Goal: Transaction & Acquisition: Purchase product/service

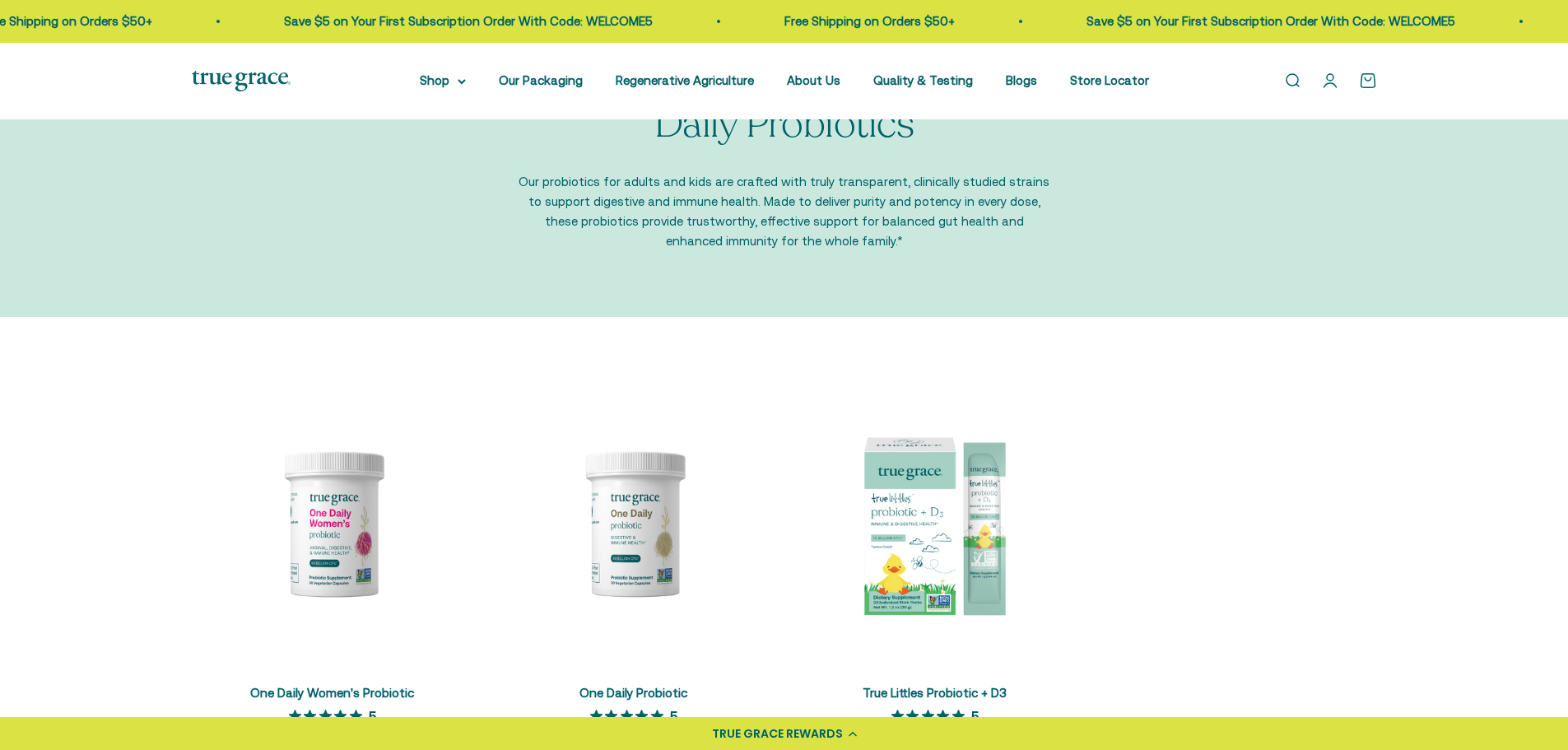
scroll to position [165, 0]
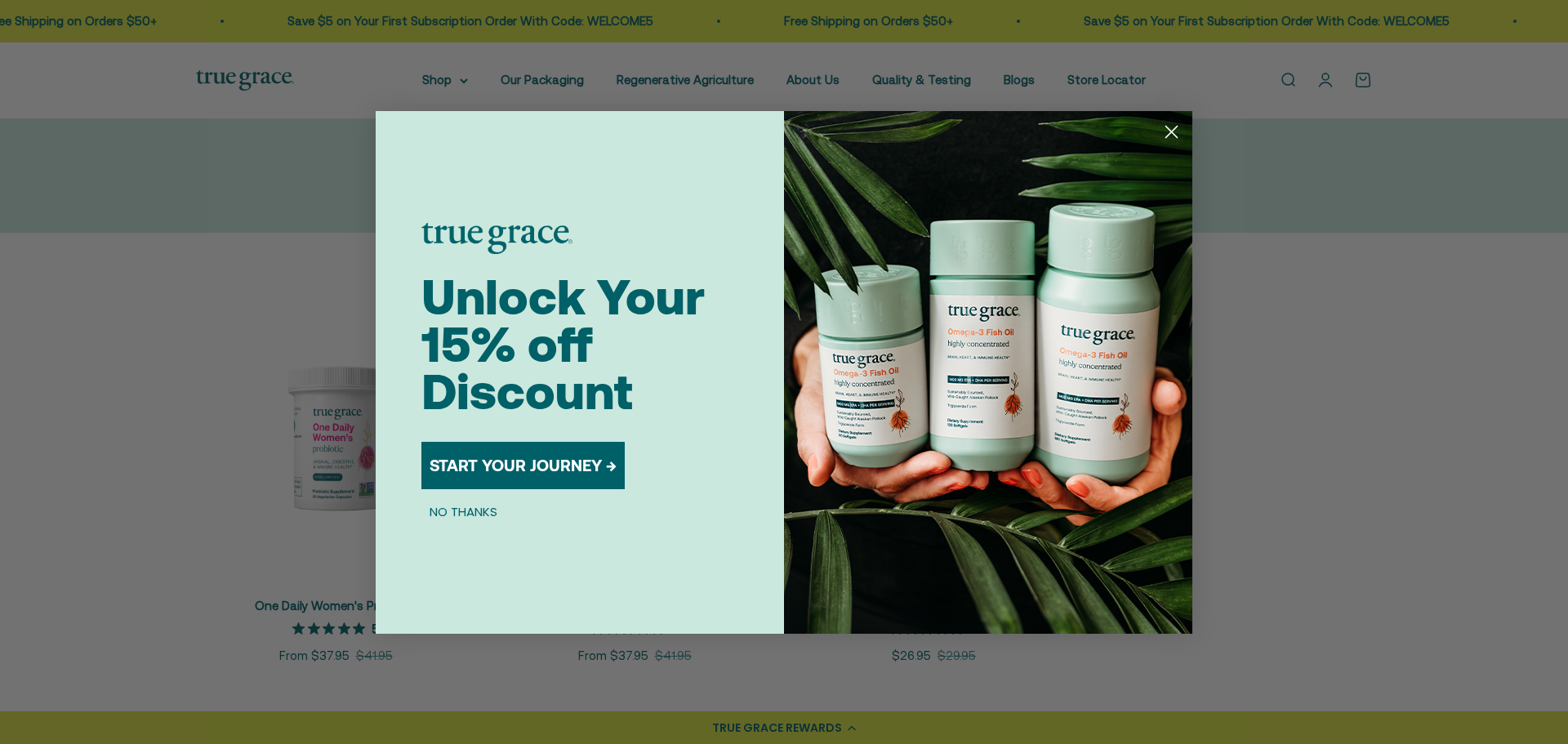
click at [284, 610] on div "Close dialog Unlock Your 15% off Discount START YOUR JOURNEY → NO THANKS Submit" at bounding box center [784, 372] width 1568 height 744
click at [1168, 135] on icon "Close dialog" at bounding box center [1172, 132] width 12 height 12
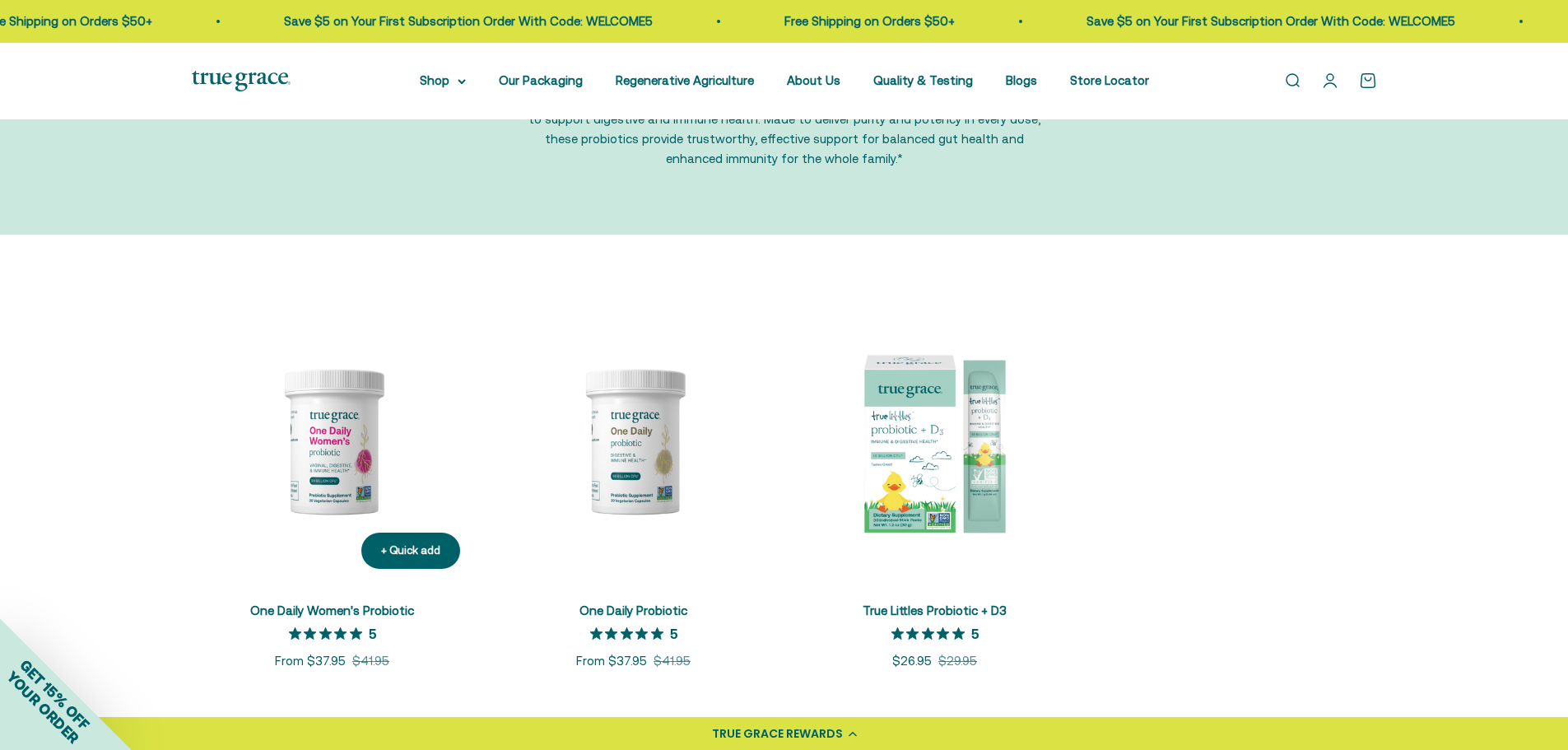
click at [351, 615] on link "One Daily Women's Probiotic" at bounding box center [332, 610] width 164 height 14
click at [328, 610] on link "One Daily Women's Probiotic" at bounding box center [332, 610] width 164 height 14
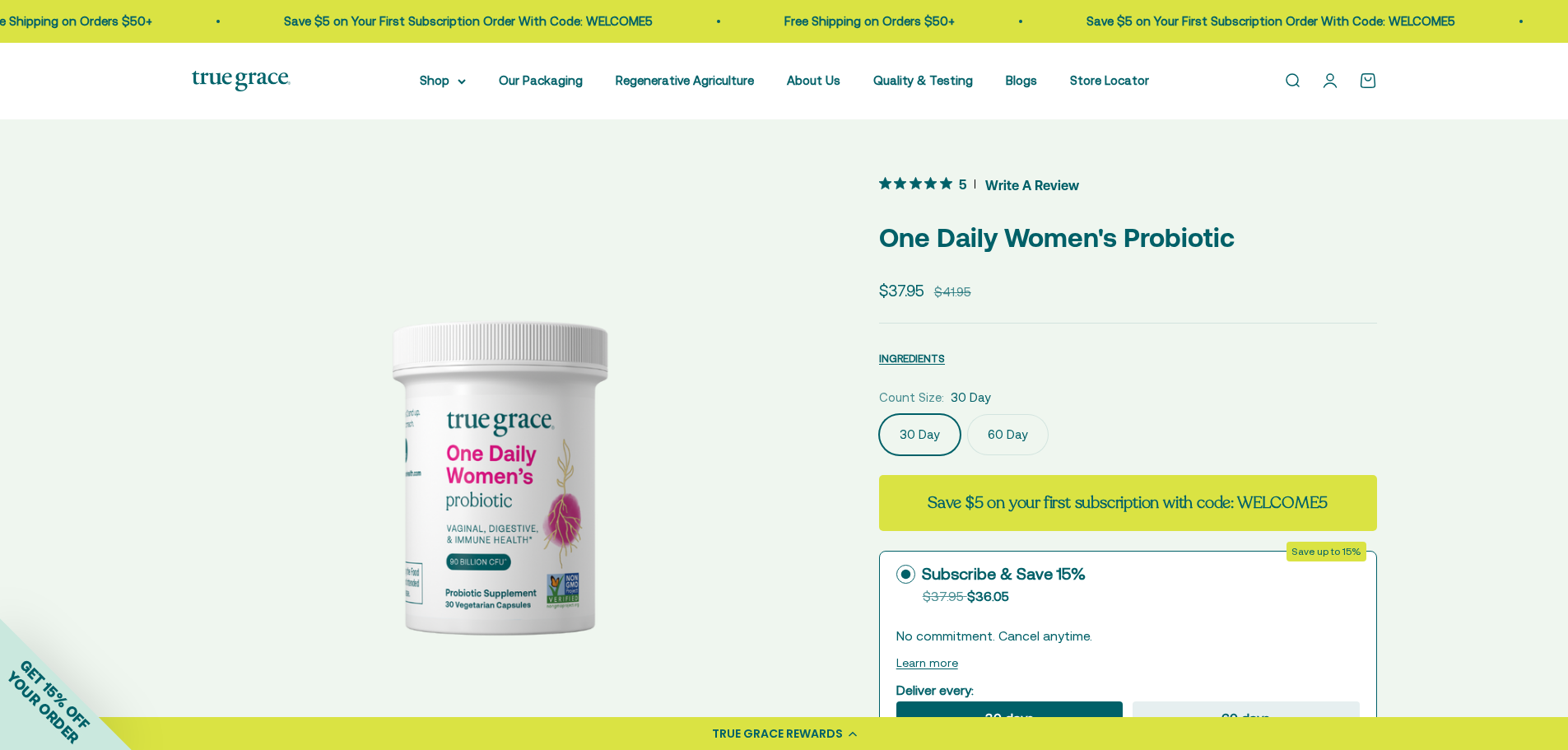
click at [87, 219] on div "Zoom Go to item 1 Go to item 2 Go to item 3 Go to item 4 Go to item 5 Go to ite…" at bounding box center [784, 740] width 1568 height 1243
